Goal: Task Accomplishment & Management: Manage account settings

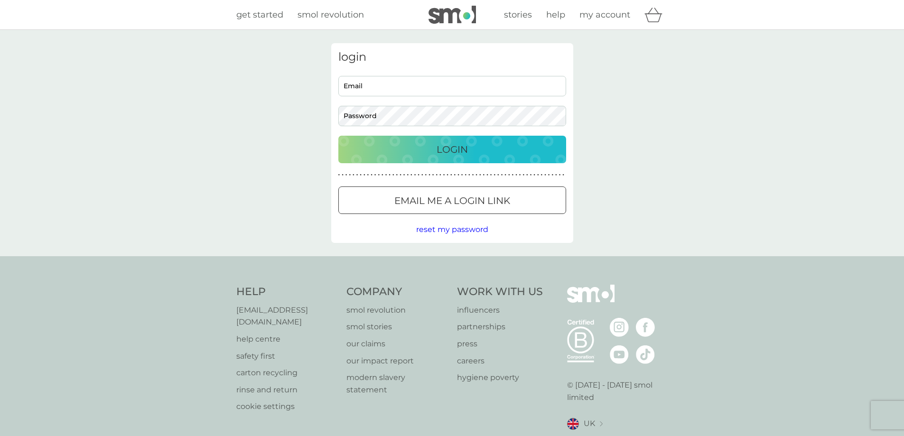
type input "hayleybmartens@gmail.com"
click at [436, 148] on p "Login" at bounding box center [451, 149] width 31 height 15
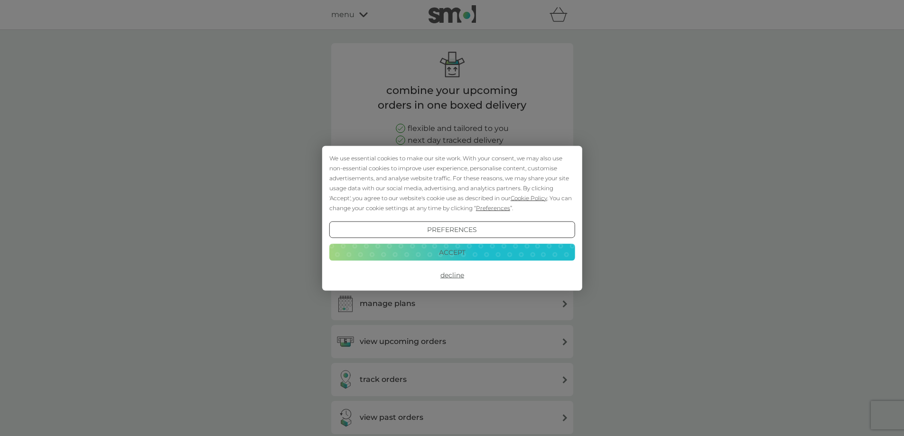
click at [461, 255] on button "Accept" at bounding box center [452, 252] width 246 height 17
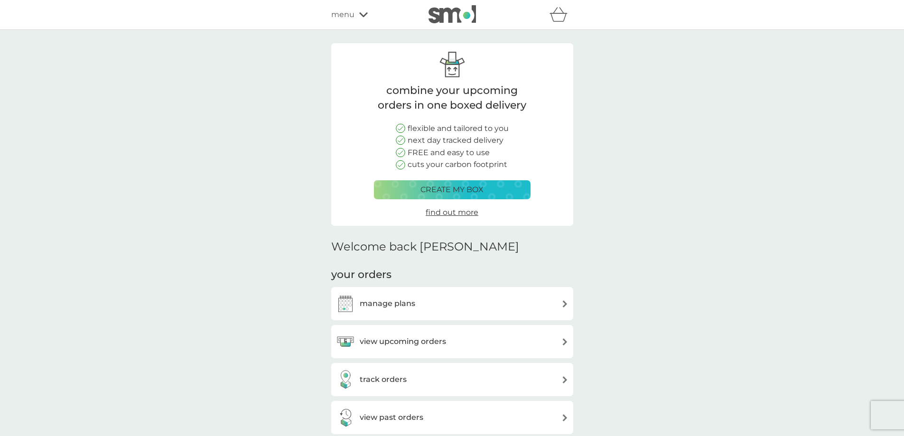
click at [416, 347] on h3 "view upcoming orders" at bounding box center [403, 341] width 86 height 12
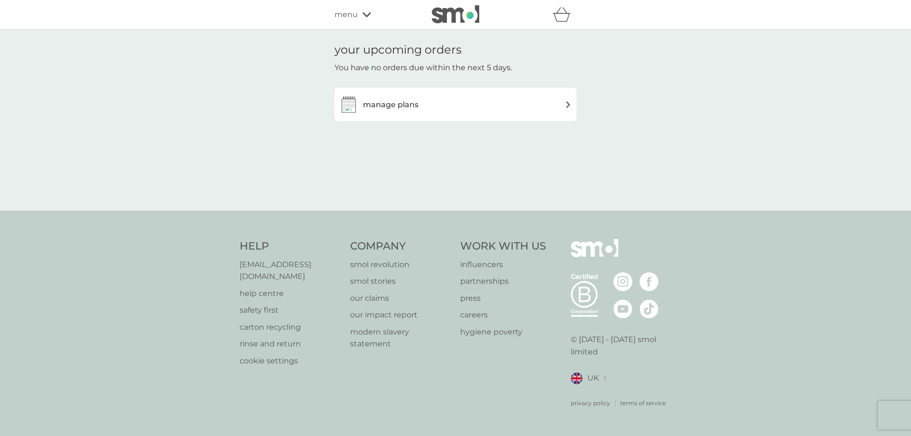
click at [394, 108] on h3 "manage plans" at bounding box center [390, 105] width 55 height 12
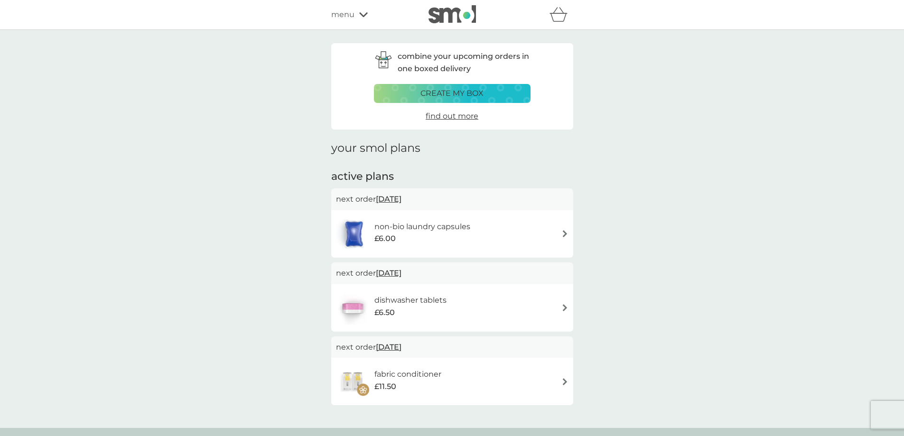
click at [438, 233] on div "£6.00" at bounding box center [422, 238] width 96 height 12
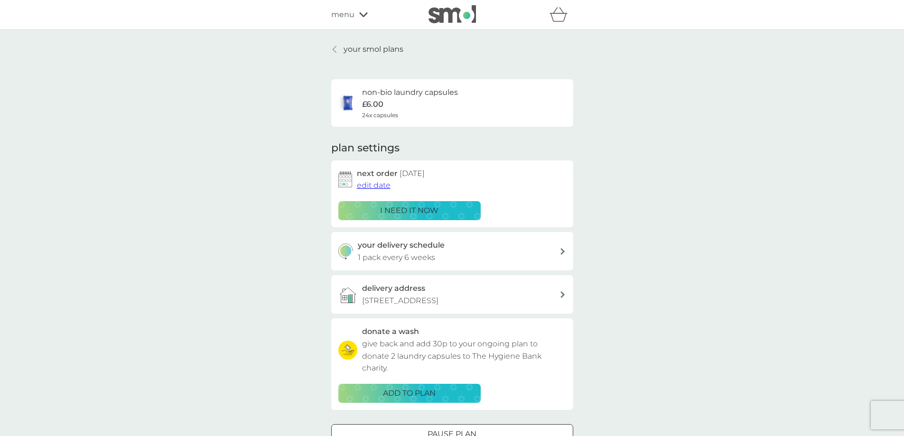
click at [374, 186] on span "edit date" at bounding box center [374, 185] width 34 height 9
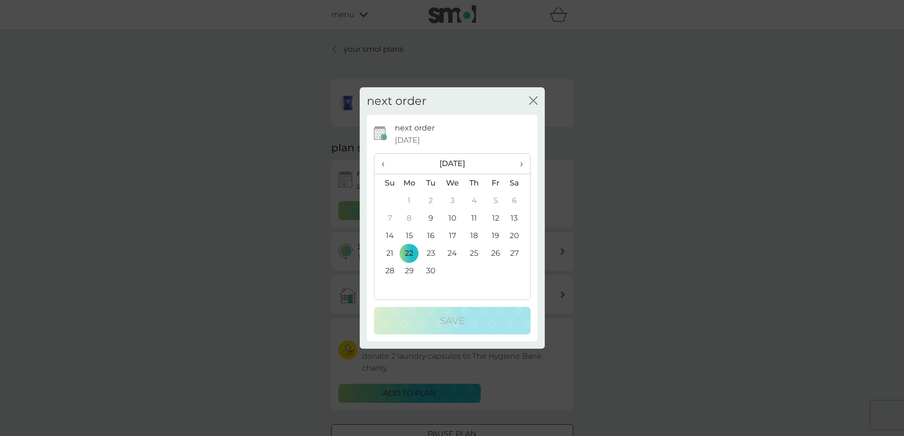
click at [407, 235] on td "15" at bounding box center [409, 236] width 22 height 18
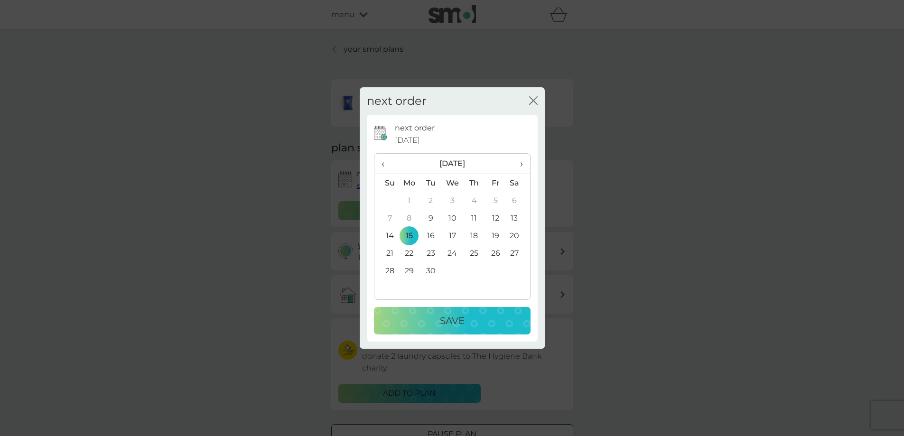
click at [432, 314] on div "Save" at bounding box center [452, 320] width 138 height 15
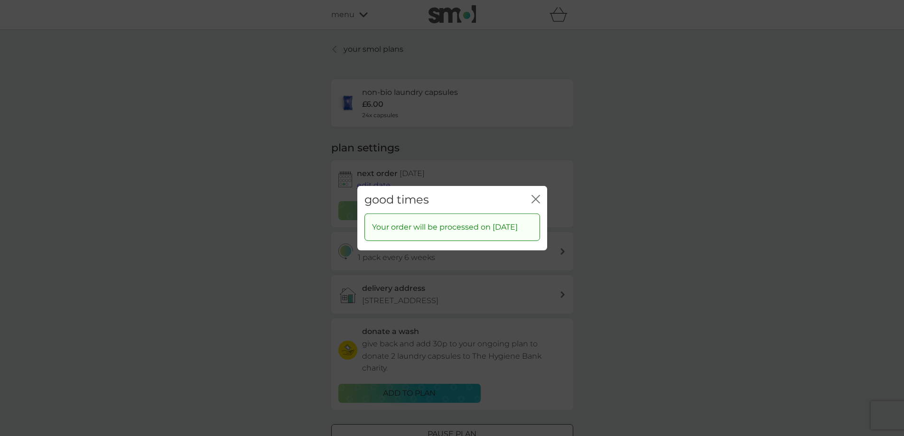
click at [536, 194] on icon "close" at bounding box center [535, 198] width 9 height 9
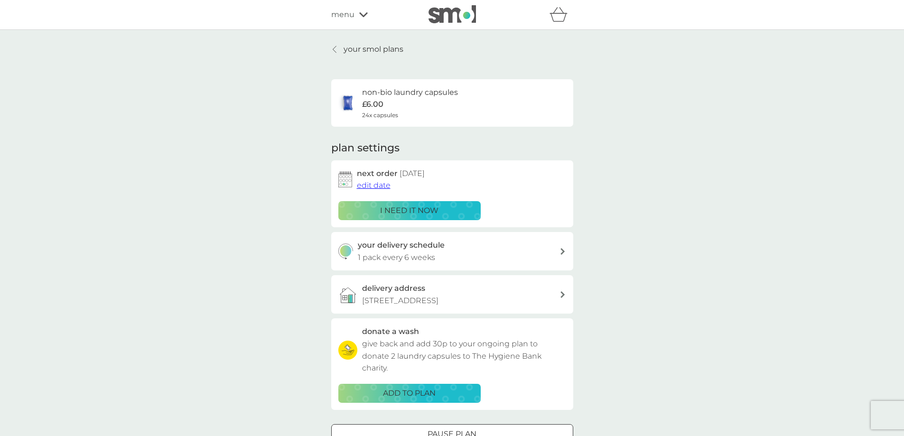
click at [434, 210] on p "i need it now" at bounding box center [409, 210] width 58 height 12
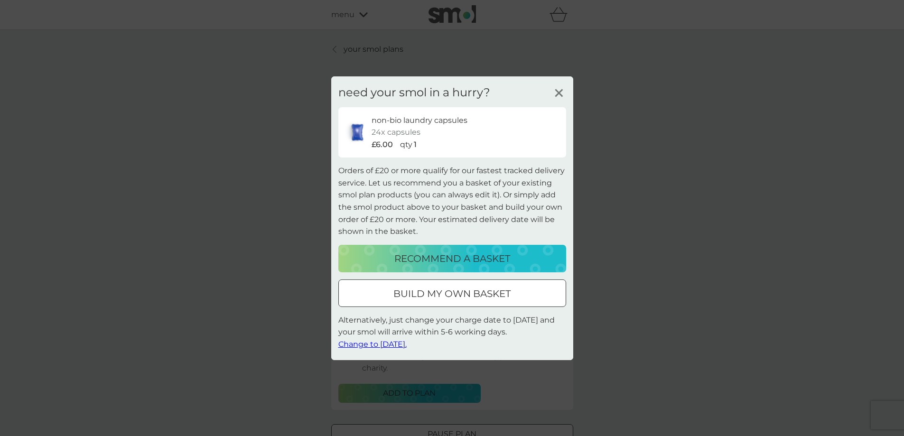
click at [560, 92] on icon at bounding box center [559, 92] width 14 height 14
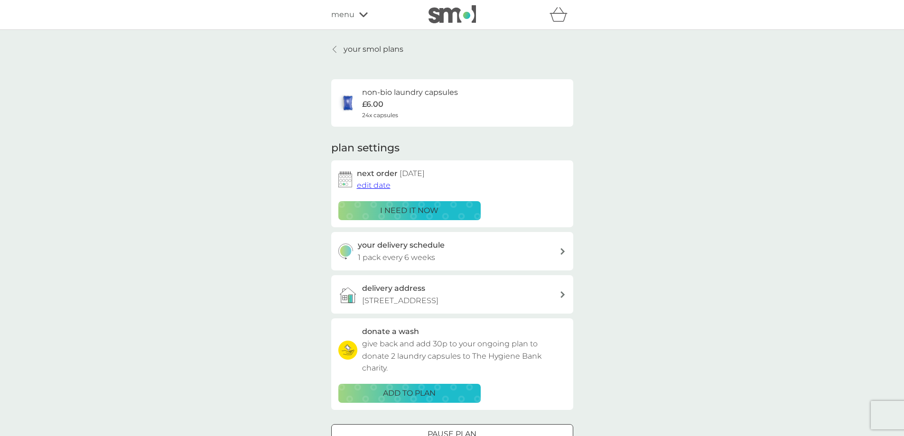
click at [374, 185] on span "edit date" at bounding box center [374, 185] width 34 height 9
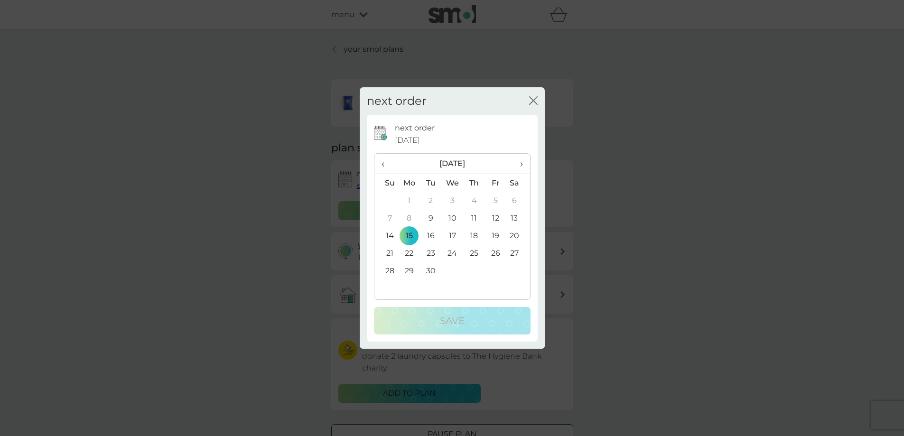
drag, startPoint x: 427, startPoint y: 218, endPoint x: 440, endPoint y: 237, distance: 22.8
click at [430, 218] on td "9" at bounding box center [430, 218] width 21 height 18
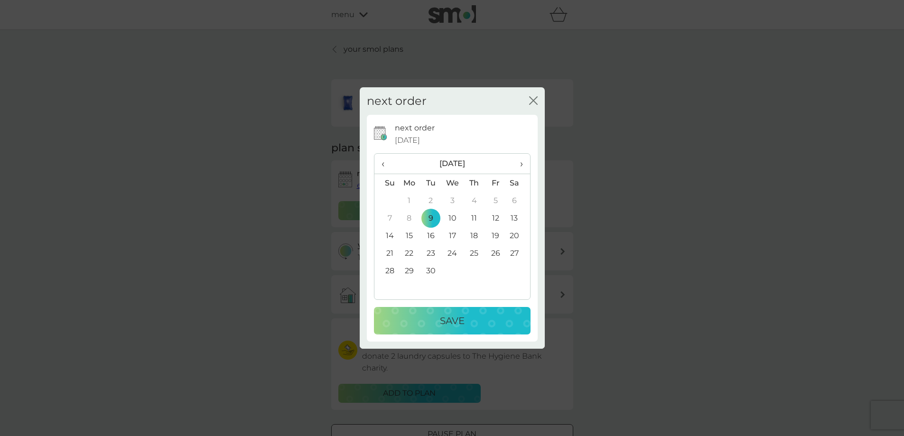
click at [467, 325] on div "Save" at bounding box center [452, 320] width 138 height 15
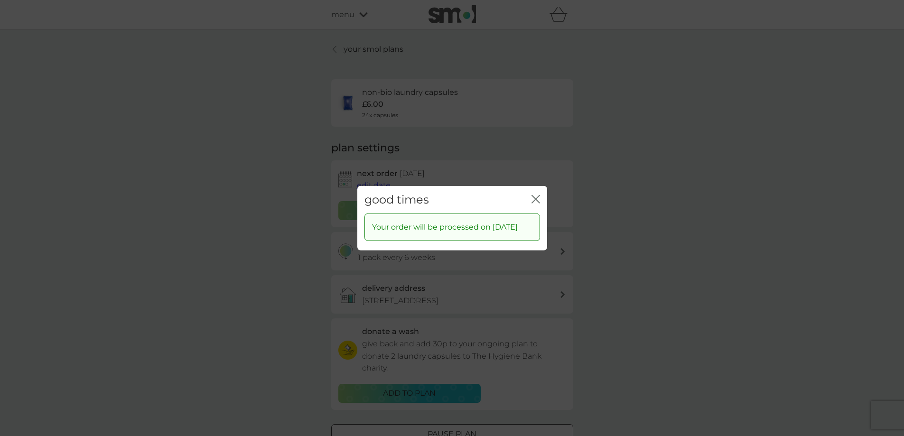
click at [537, 195] on icon "close" at bounding box center [538, 199] width 4 height 8
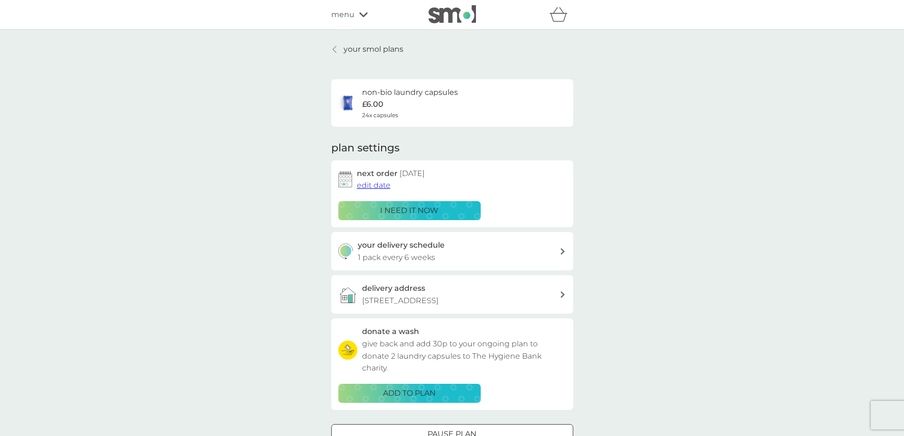
click at [370, 46] on p "your smol plans" at bounding box center [373, 49] width 60 height 12
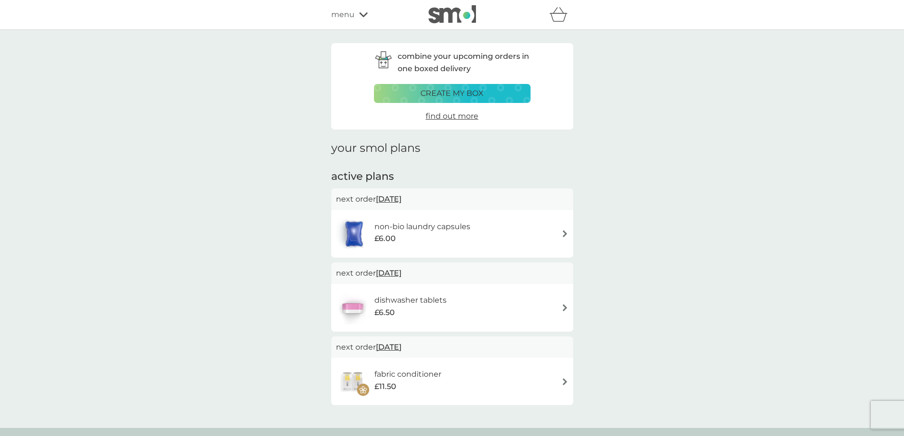
click at [448, 310] on div "dishwasher tablets £6.50" at bounding box center [415, 307] width 82 height 27
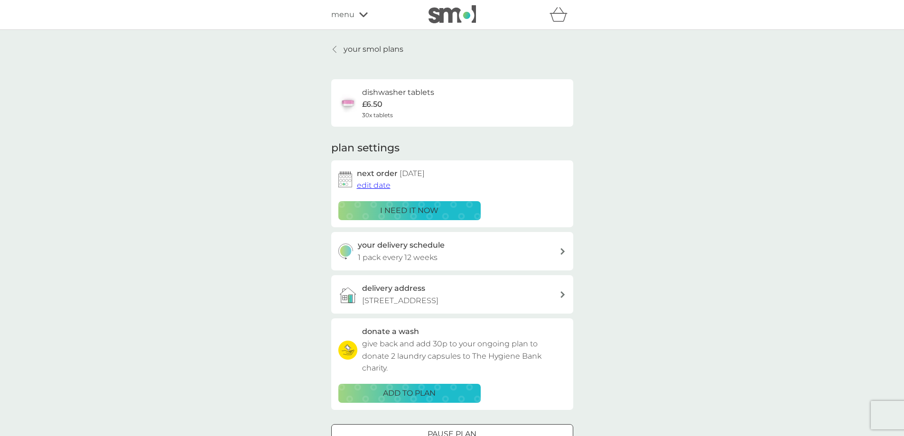
click at [357, 48] on p "your smol plans" at bounding box center [373, 49] width 60 height 12
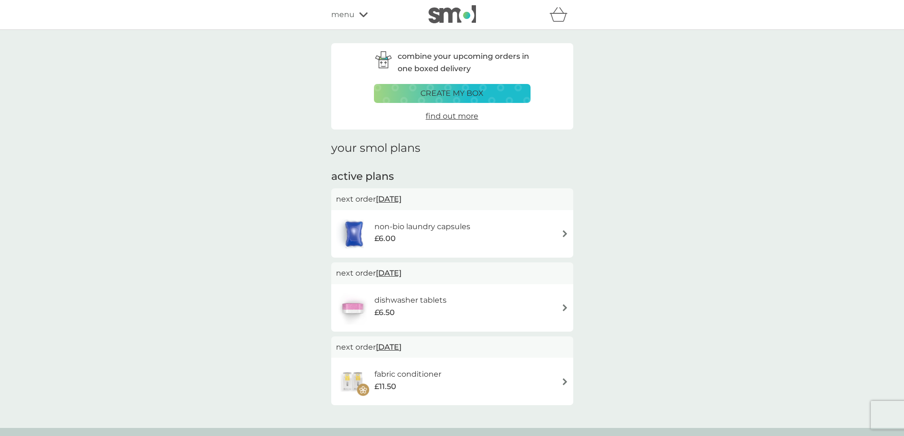
click at [409, 227] on h6 "non-bio laundry capsules" at bounding box center [422, 227] width 96 height 12
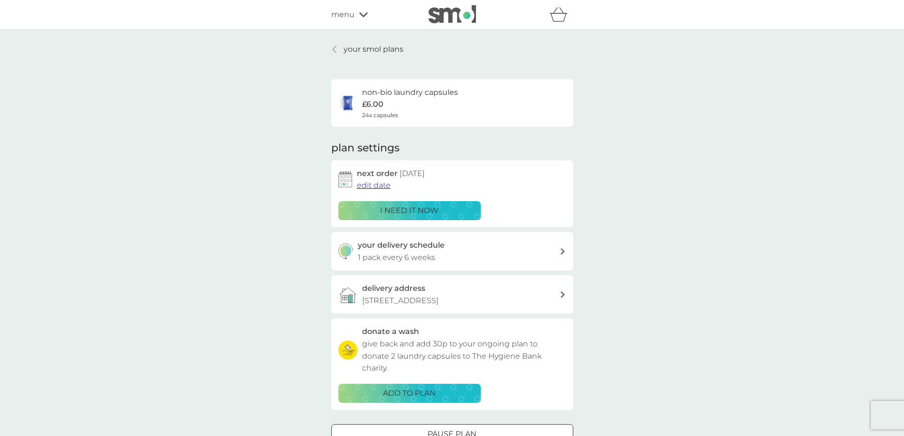
click at [362, 93] on h6 "non-bio laundry capsules" at bounding box center [410, 92] width 96 height 12
click at [343, 101] on img at bounding box center [347, 102] width 19 height 19
click at [445, 10] on img at bounding box center [451, 14] width 47 height 18
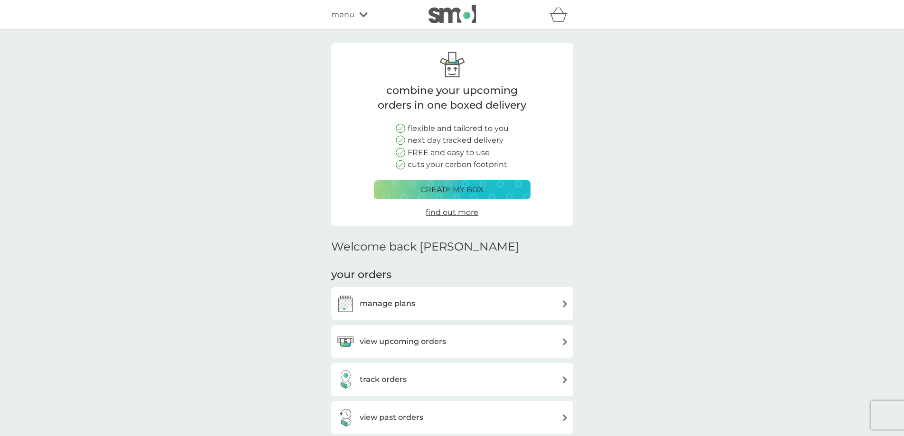
click at [363, 13] on icon at bounding box center [363, 15] width 9 height 6
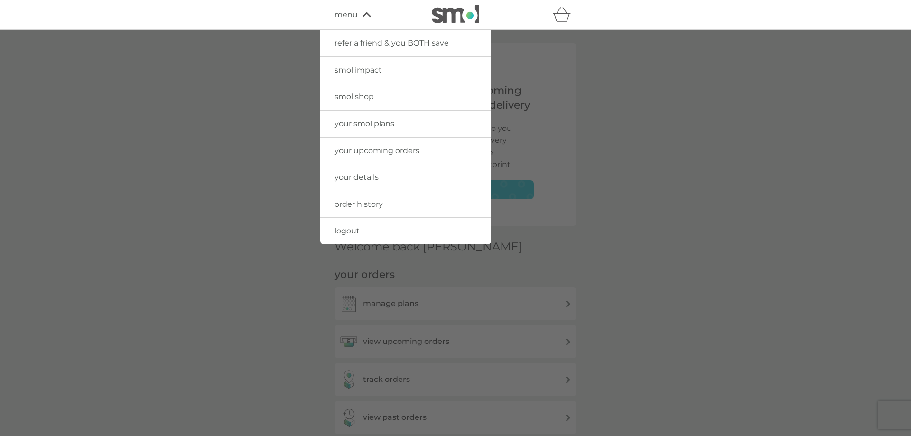
click at [363, 91] on link "smol shop" at bounding box center [405, 96] width 171 height 27
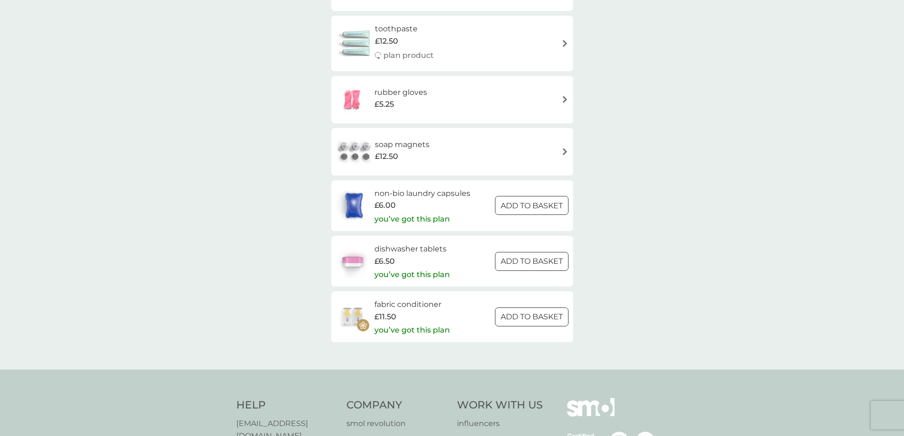
scroll to position [1328, 0]
click at [421, 194] on h6 "non-bio laundry capsules" at bounding box center [422, 192] width 96 height 12
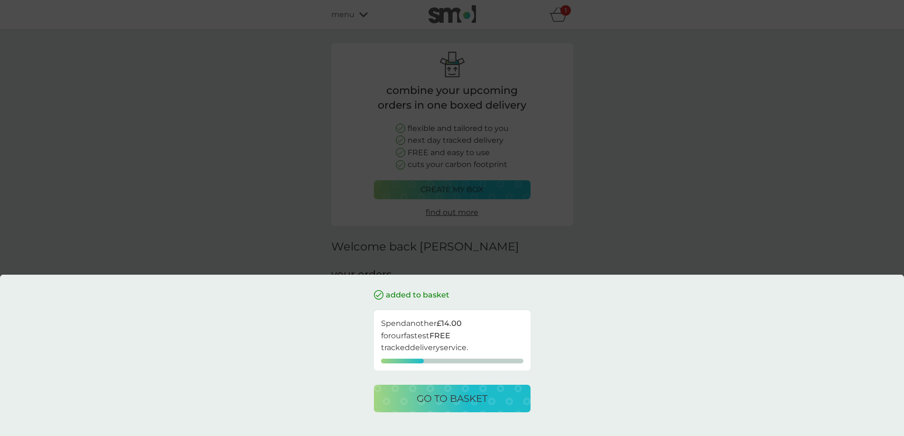
click at [473, 190] on div "added to basket Spend another £14.00 for our fastest FREE tracked delivery serv…" at bounding box center [452, 218] width 904 height 436
